Goal: Check status: Check status

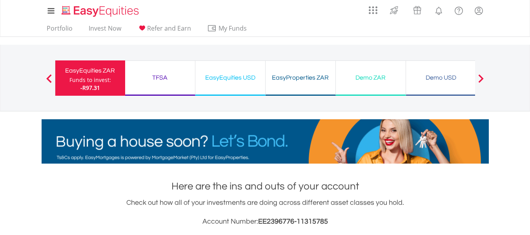
scroll to position [75, 149]
click at [84, 7] on img "Home page" at bounding box center [101, 11] width 82 height 13
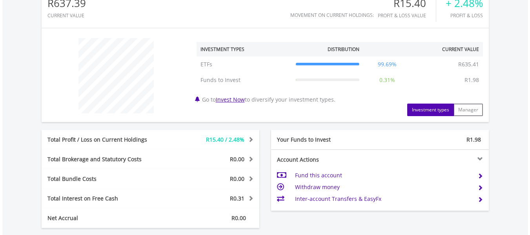
scroll to position [282, 0]
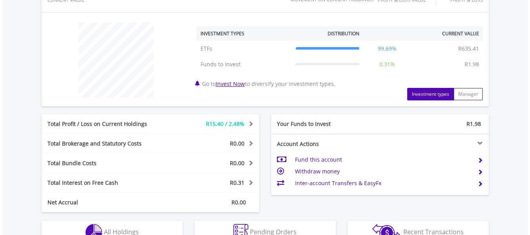
click at [198, 124] on div "R15.40 / 2.48%" at bounding box center [213, 124] width 91 height 8
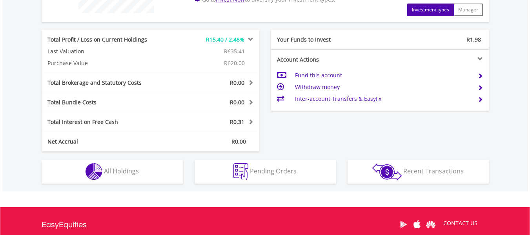
scroll to position [452, 0]
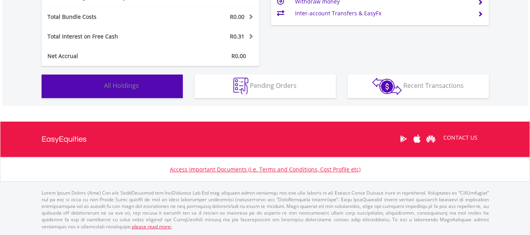
click at [138, 96] on button "Holdings All Holdings" at bounding box center [112, 87] width 141 height 24
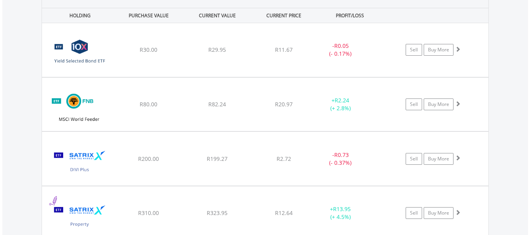
scroll to position [605, 0]
